Goal: Check status: Check status

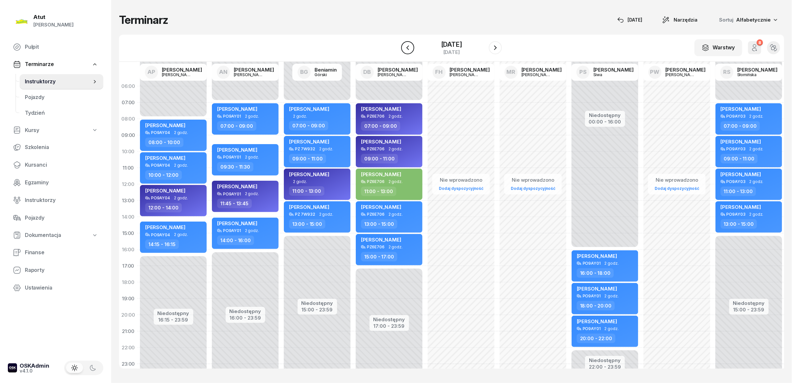
click at [404, 47] on icon "button" at bounding box center [408, 48] width 8 height 8
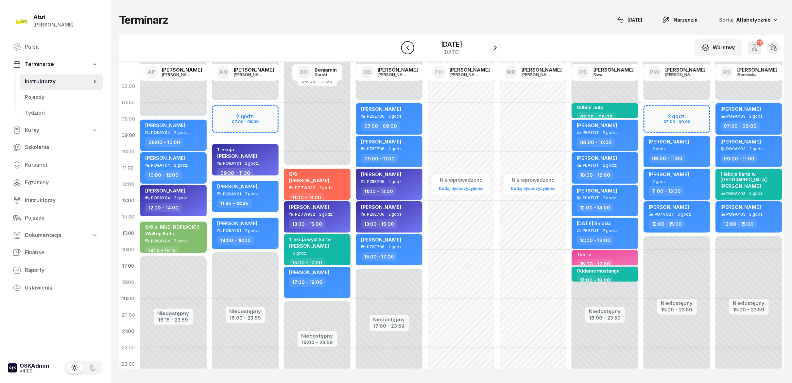
click at [404, 47] on icon "button" at bounding box center [408, 48] width 8 height 8
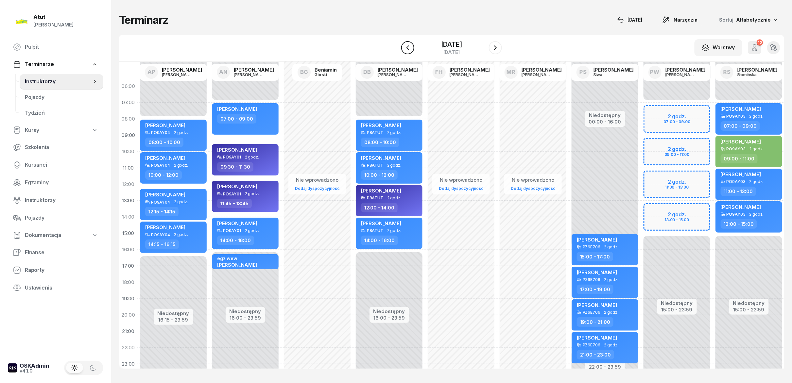
click at [404, 47] on icon "button" at bounding box center [408, 48] width 8 height 8
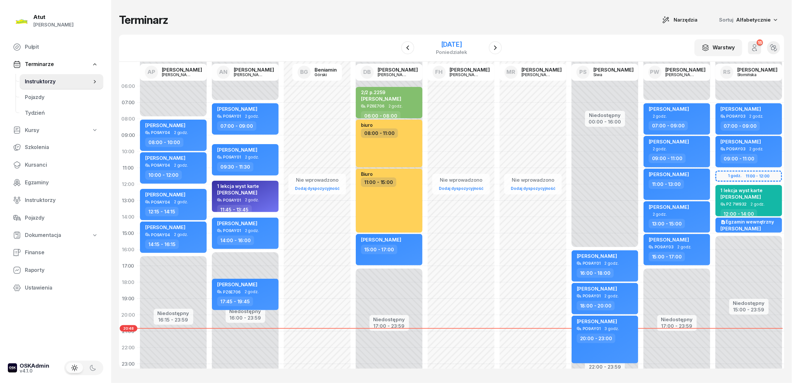
click at [467, 47] on div "[DATE]" at bounding box center [451, 44] width 31 height 7
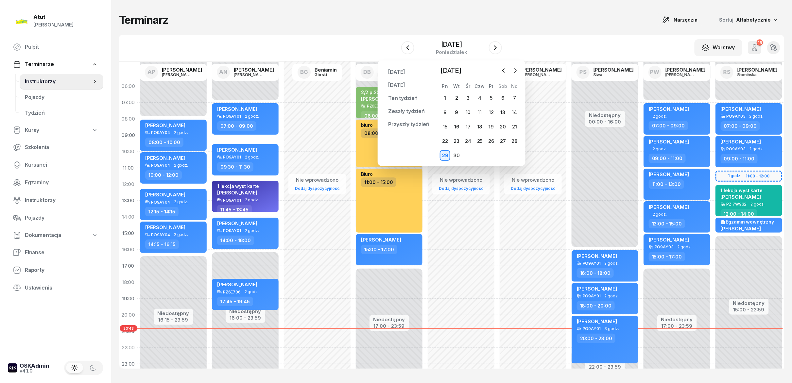
click at [446, 153] on div "29" at bounding box center [445, 155] width 10 height 10
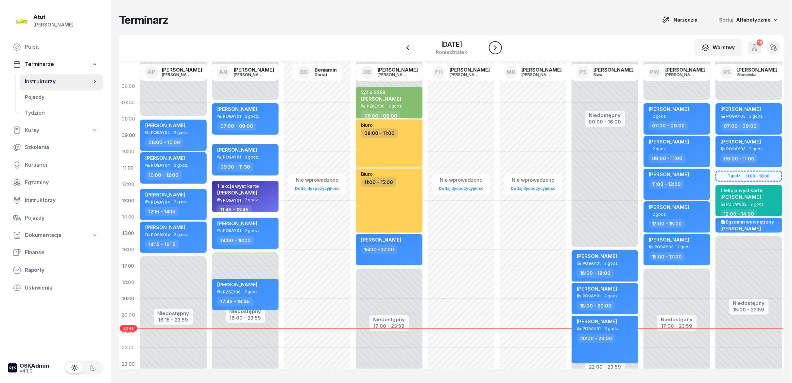
click at [496, 50] on icon "button" at bounding box center [495, 48] width 8 height 8
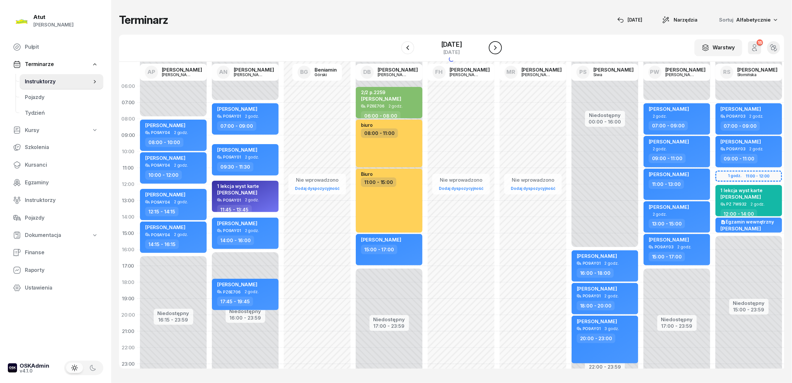
click at [496, 50] on icon "button" at bounding box center [495, 48] width 8 height 8
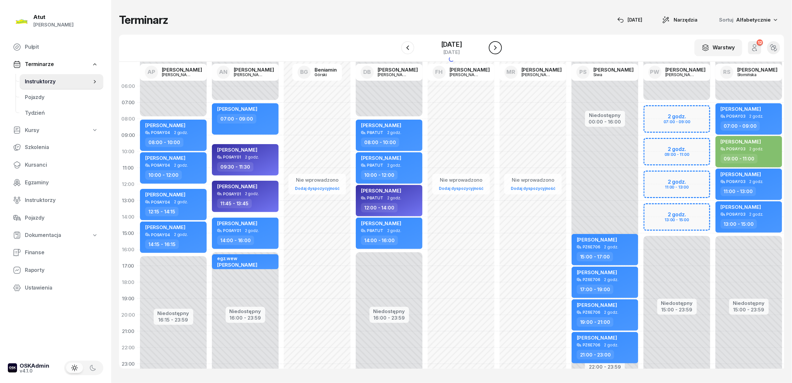
click at [496, 50] on icon "button" at bounding box center [495, 48] width 8 height 8
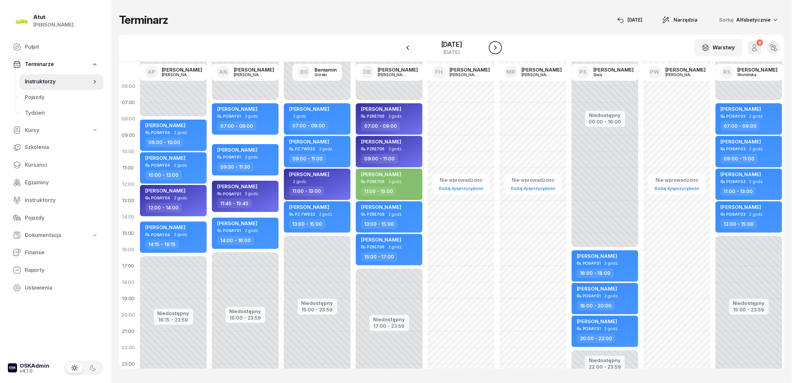
click at [496, 50] on button "button" at bounding box center [495, 47] width 13 height 13
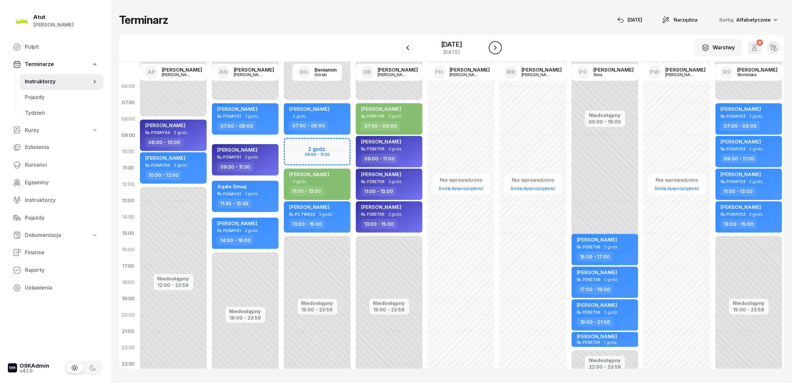
click at [496, 50] on button "button" at bounding box center [495, 47] width 13 height 13
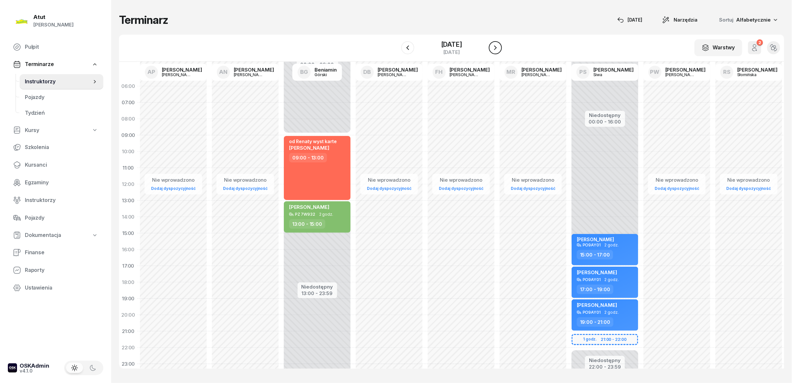
click at [496, 50] on button "button" at bounding box center [495, 47] width 13 height 13
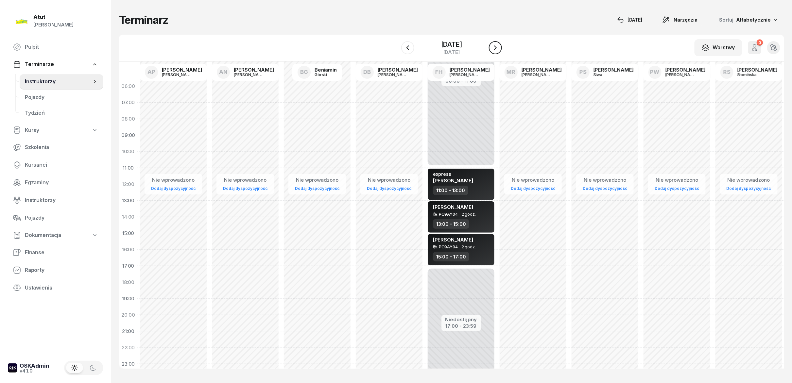
click at [499, 50] on icon "button" at bounding box center [495, 48] width 8 height 8
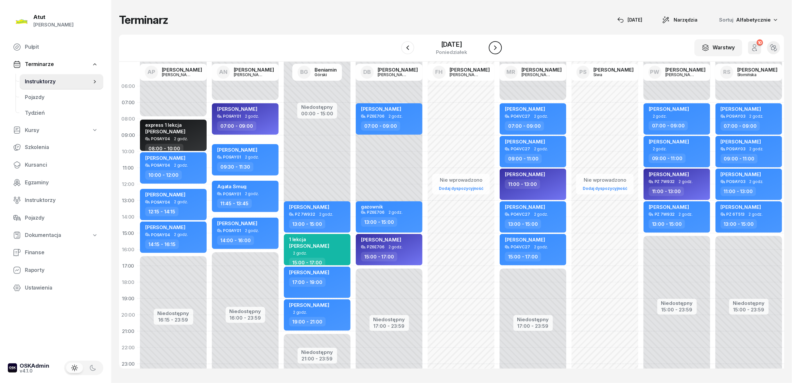
click at [499, 50] on icon "button" at bounding box center [495, 48] width 8 height 8
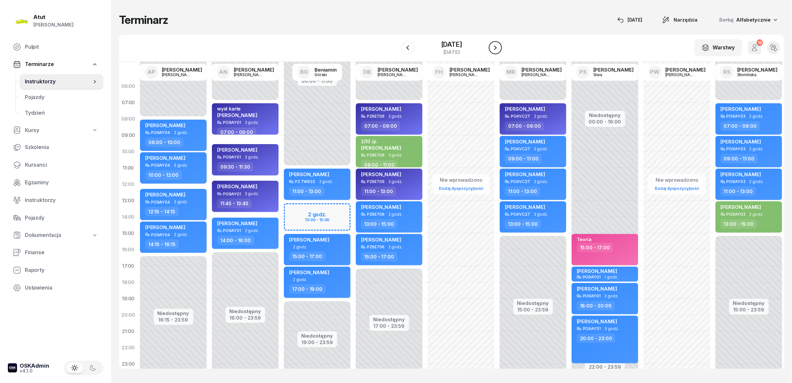
click at [499, 50] on icon "button" at bounding box center [495, 48] width 8 height 8
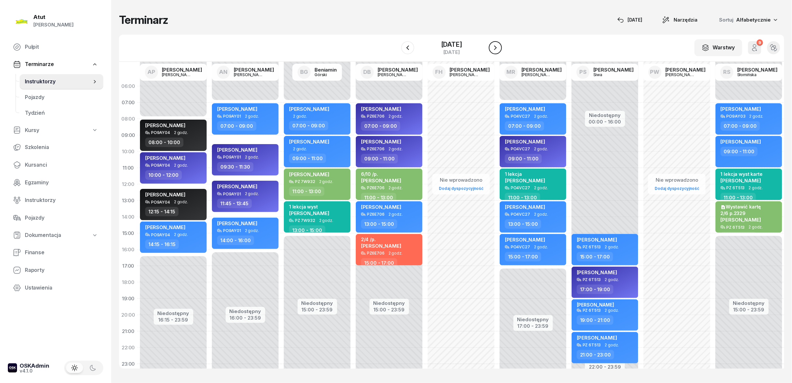
click at [499, 50] on icon "button" at bounding box center [495, 48] width 8 height 8
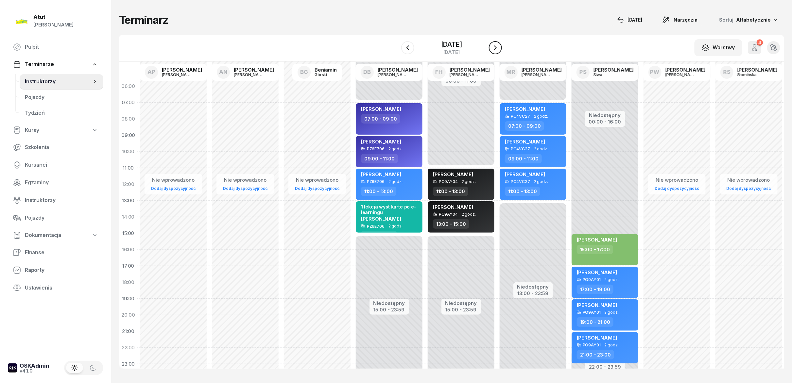
click at [499, 50] on icon "button" at bounding box center [495, 48] width 8 height 8
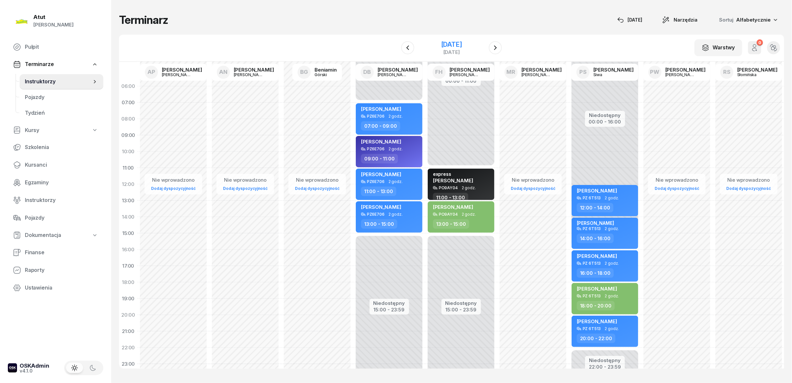
click at [457, 47] on div "12 października 2025" at bounding box center [451, 44] width 21 height 7
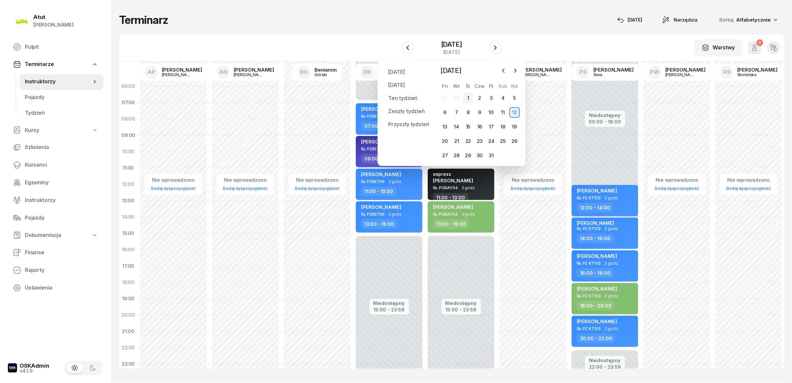
click at [469, 100] on div "1" at bounding box center [468, 98] width 10 height 10
